Goal: Transaction & Acquisition: Purchase product/service

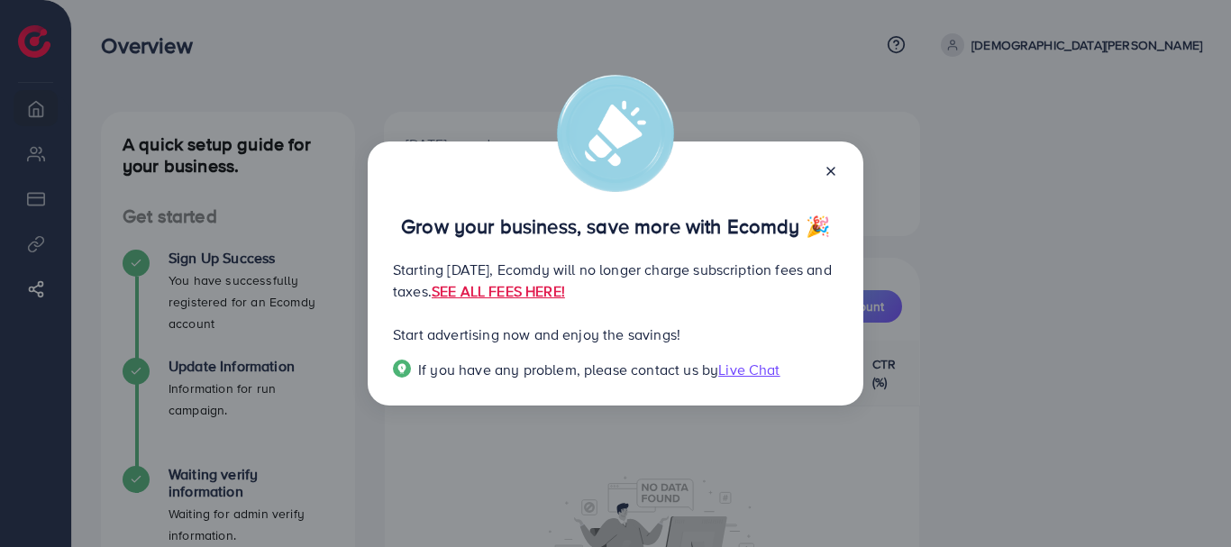
click at [832, 170] on line at bounding box center [830, 171] width 7 height 7
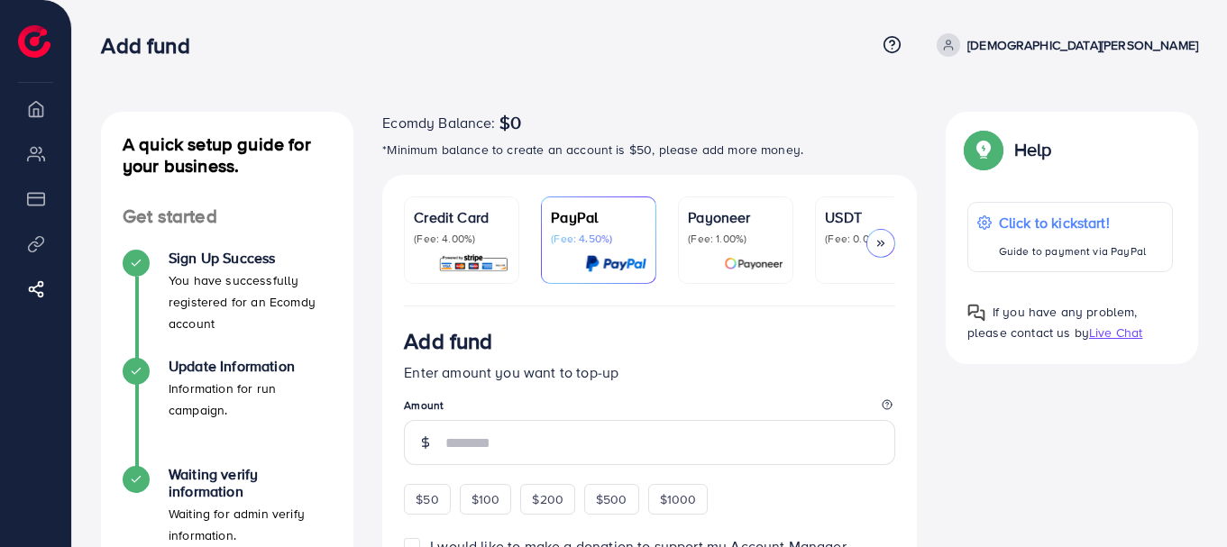
click at [825, 232] on p "(Fee: 0.00%)" at bounding box center [873, 239] width 96 height 14
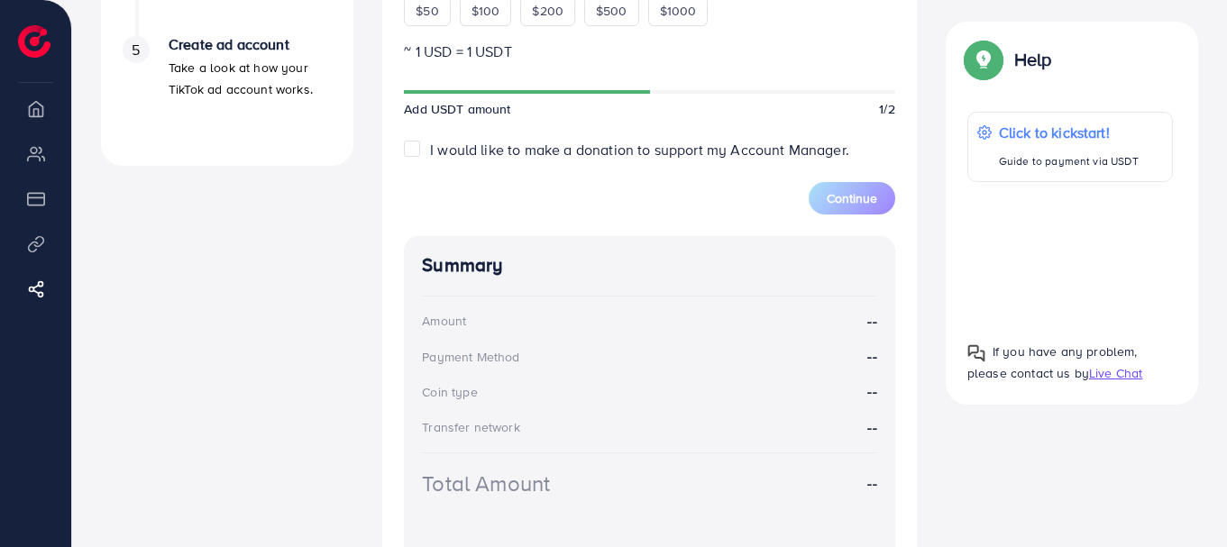
scroll to position [721, 0]
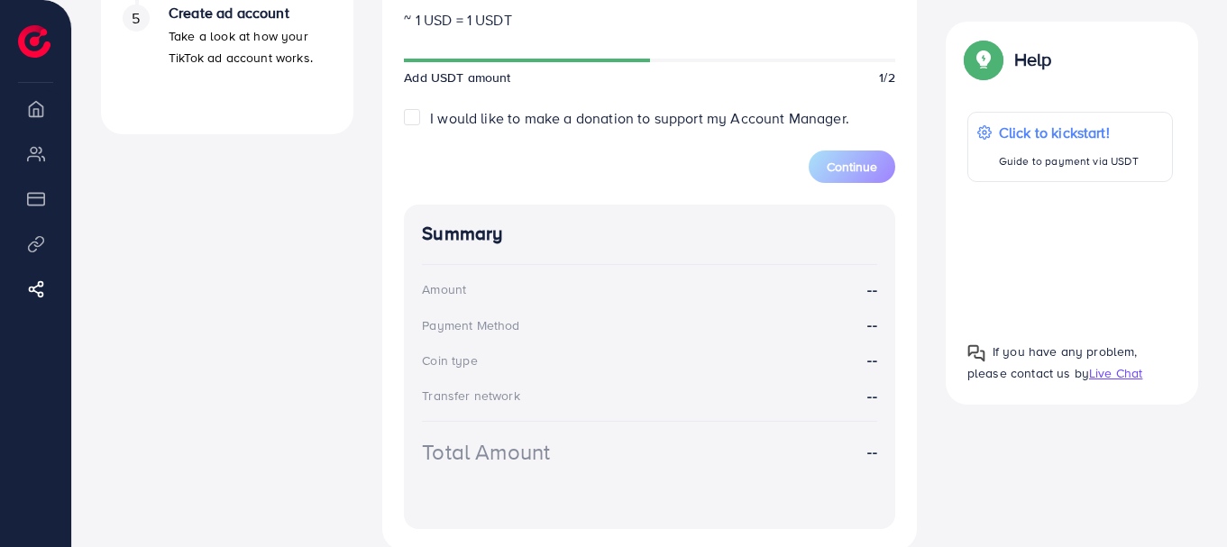
click at [430, 123] on label "I would like to make a donation to support my Account Manager." at bounding box center [639, 118] width 419 height 21
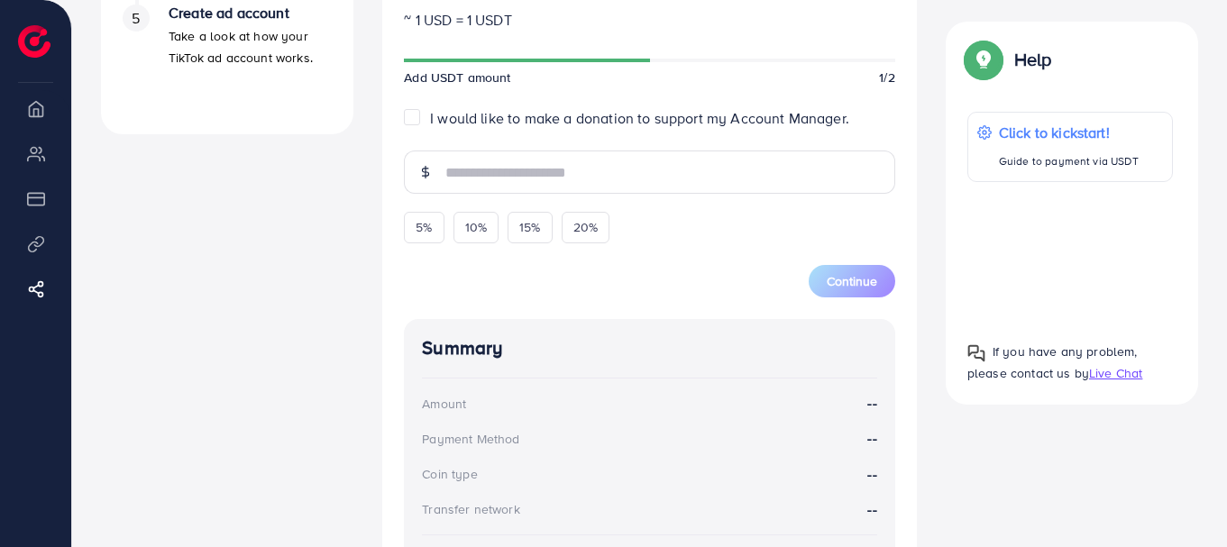
click at [430, 121] on label "I would like to make a donation to support my Account Manager." at bounding box center [639, 118] width 419 height 21
type input "*"
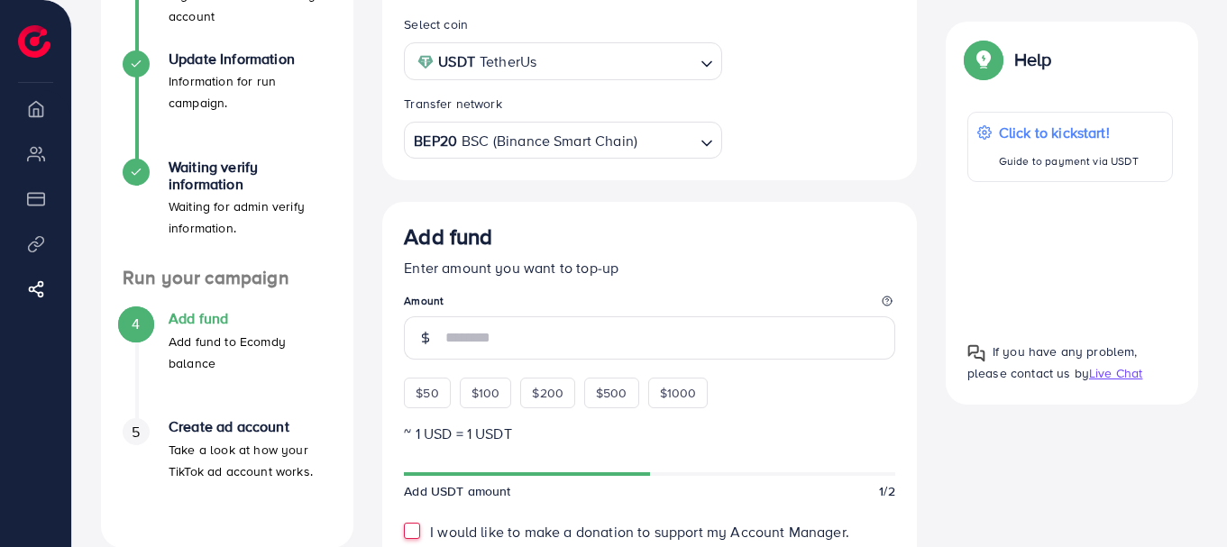
scroll to position [0, 0]
